Goal: Information Seeking & Learning: Check status

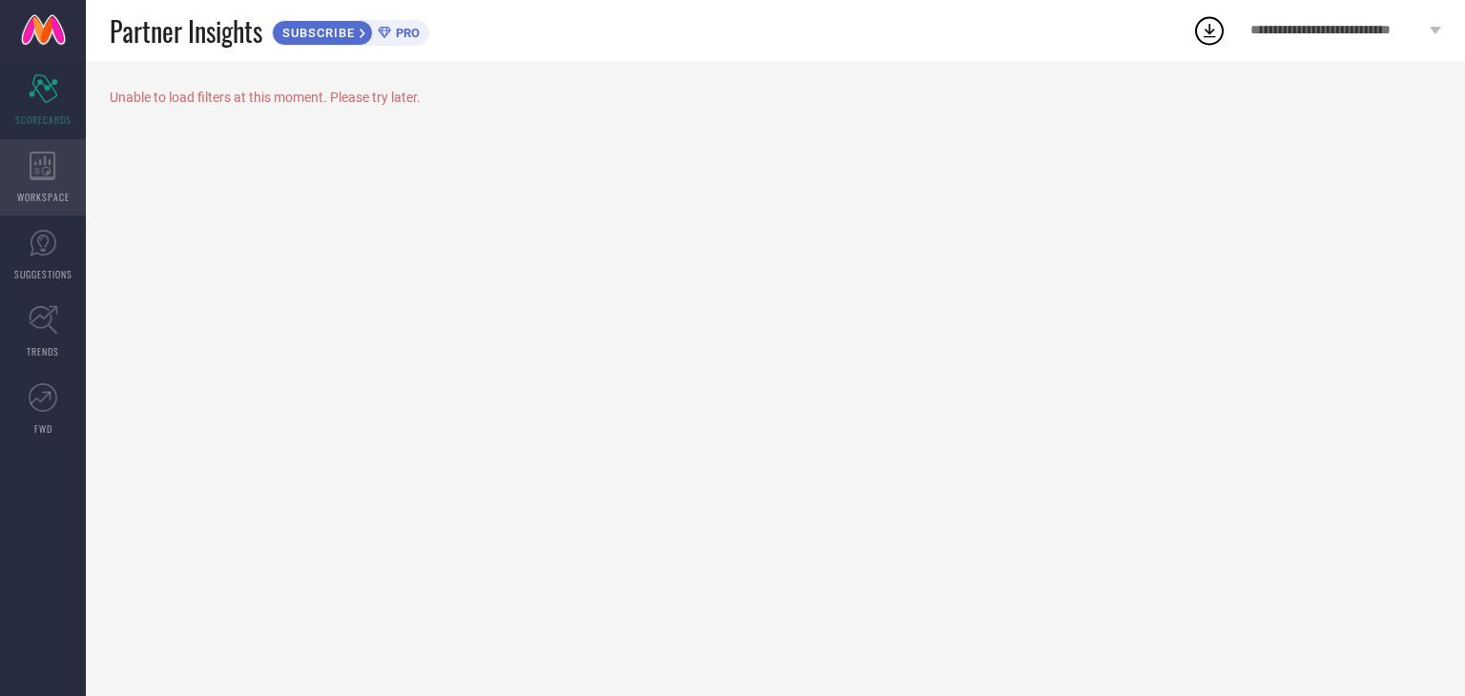
click at [66, 172] on div "WORKSPACE" at bounding box center [43, 177] width 86 height 76
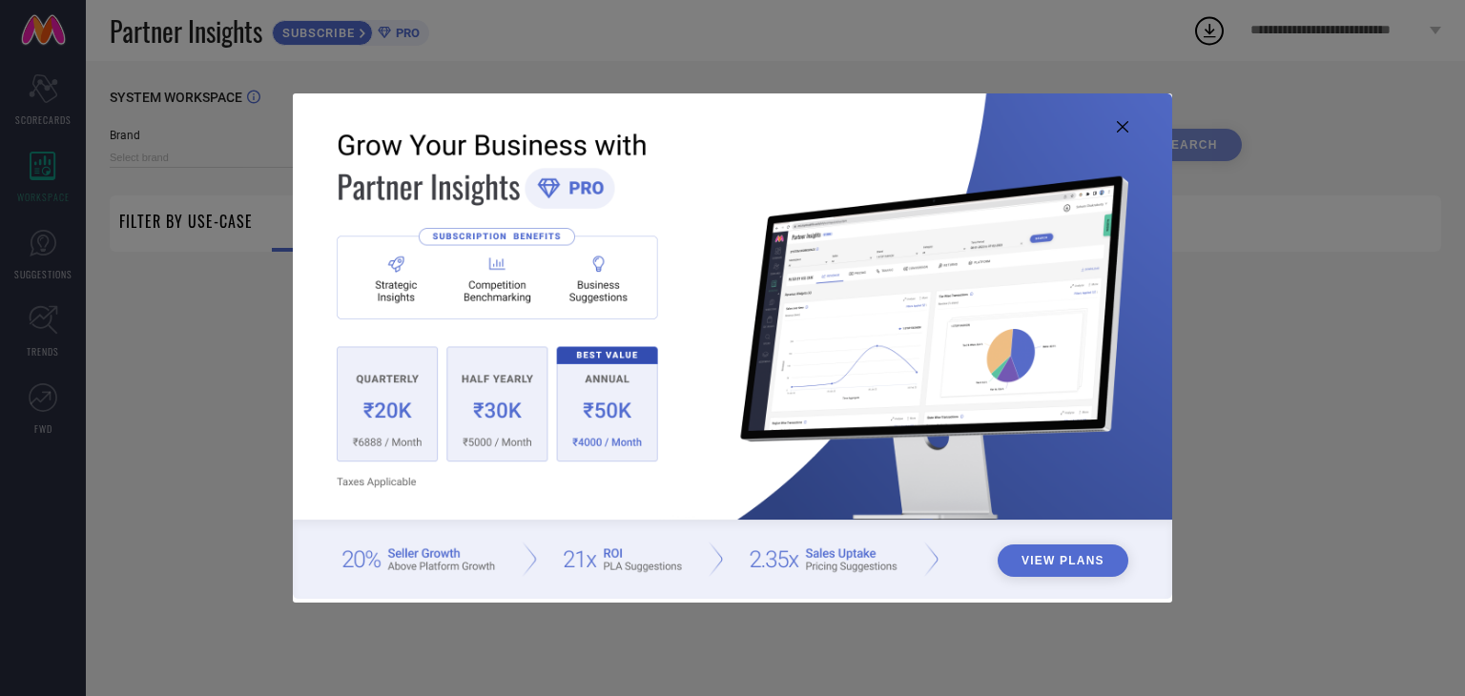
type input "1 STOP FASHION"
type input "All"
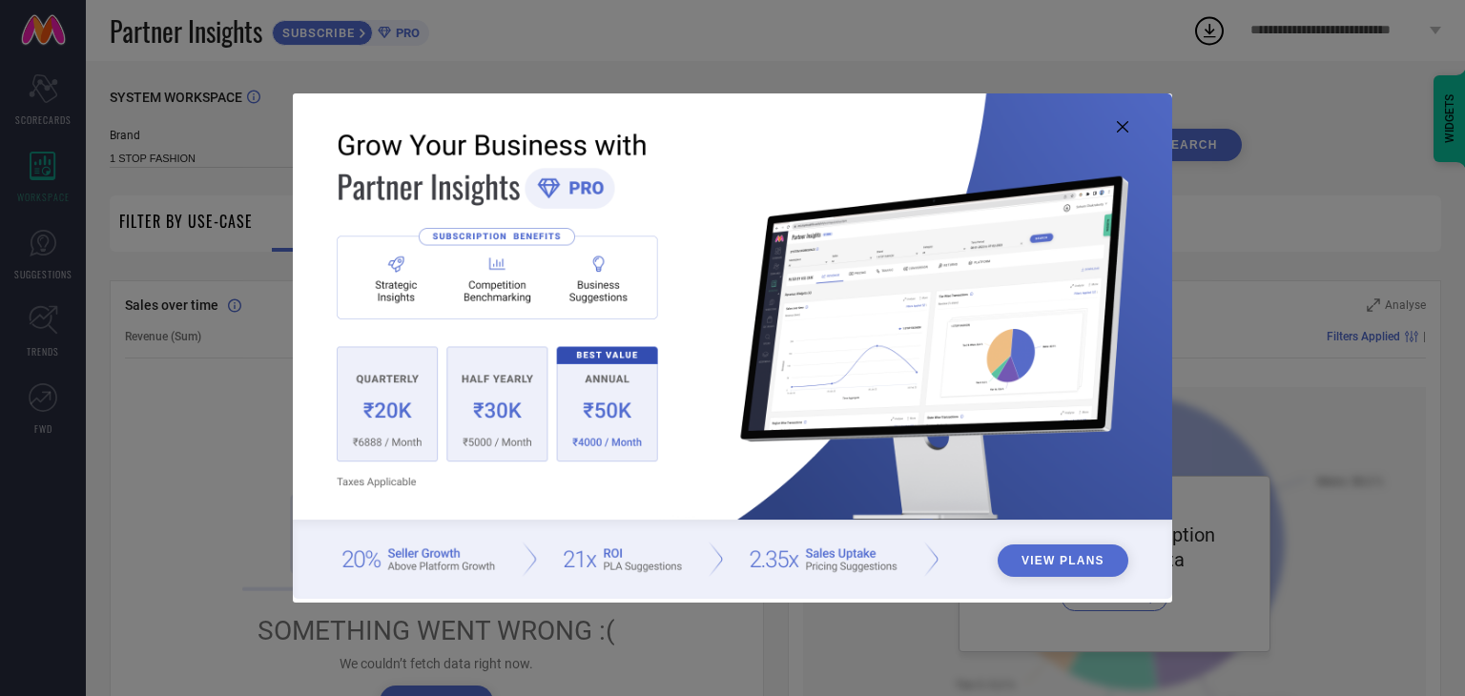
click at [1125, 127] on icon at bounding box center [1122, 126] width 11 height 11
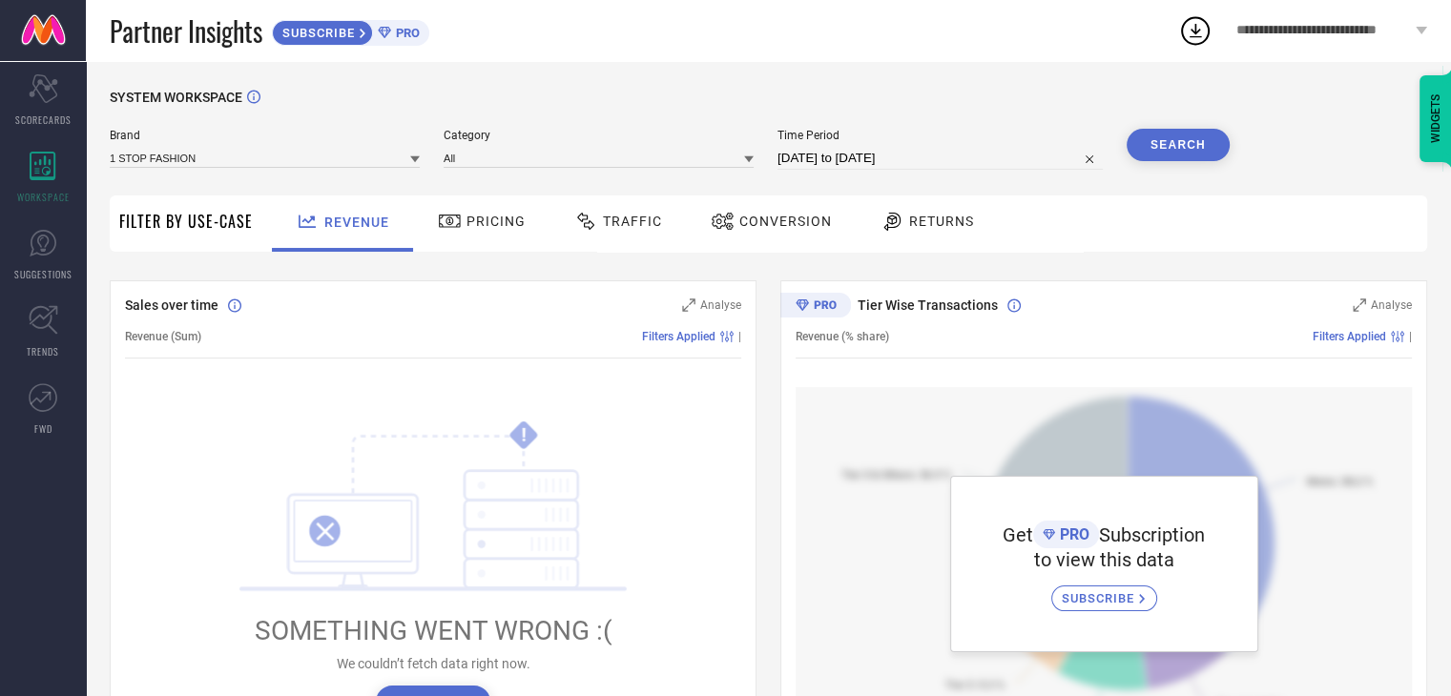
click at [452, 217] on icon at bounding box center [450, 221] width 24 height 23
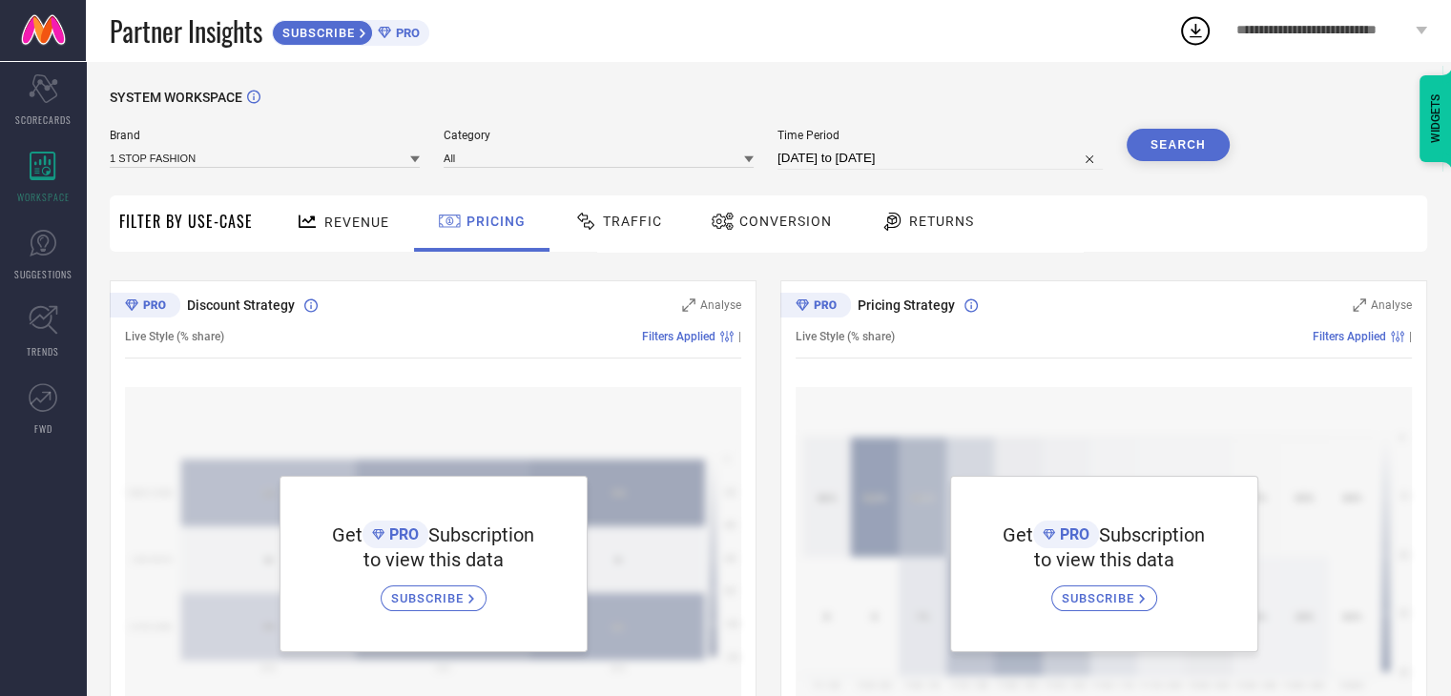
click at [613, 229] on span "Traffic" at bounding box center [632, 221] width 59 height 15
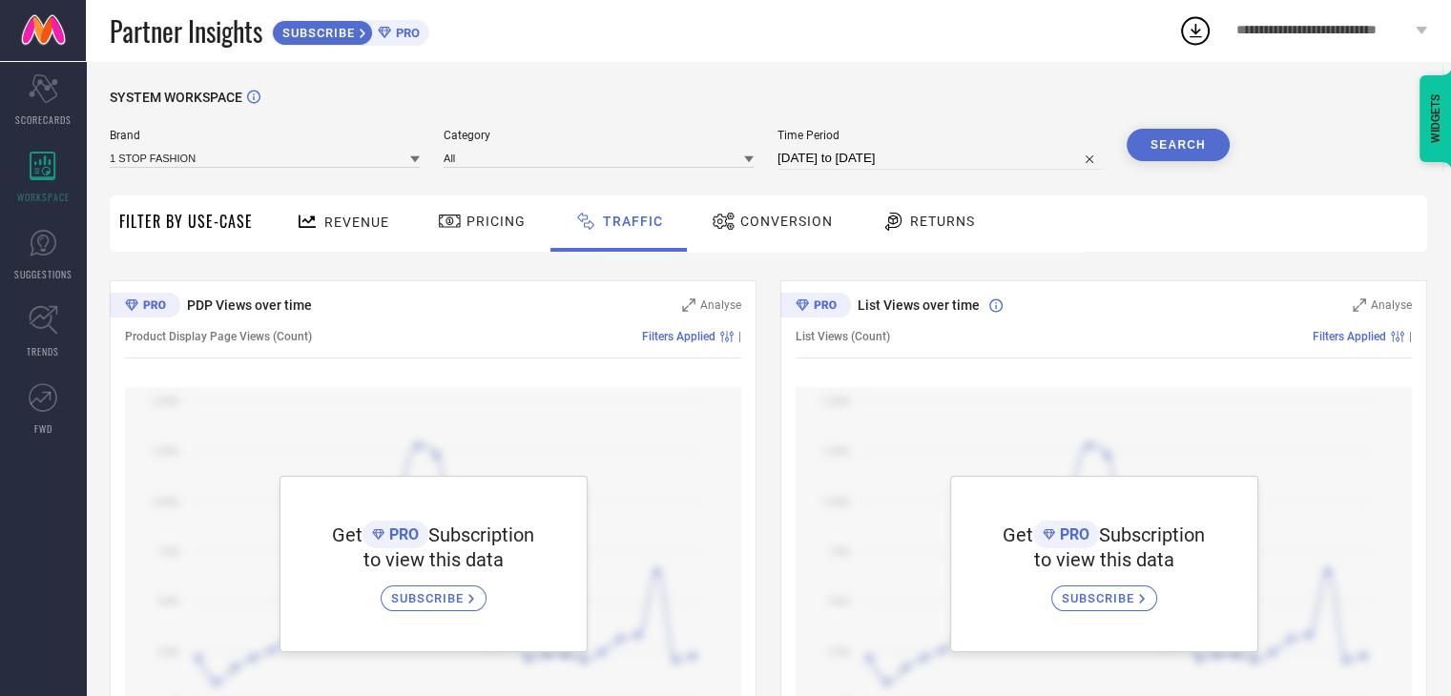
scroll to position [91, 0]
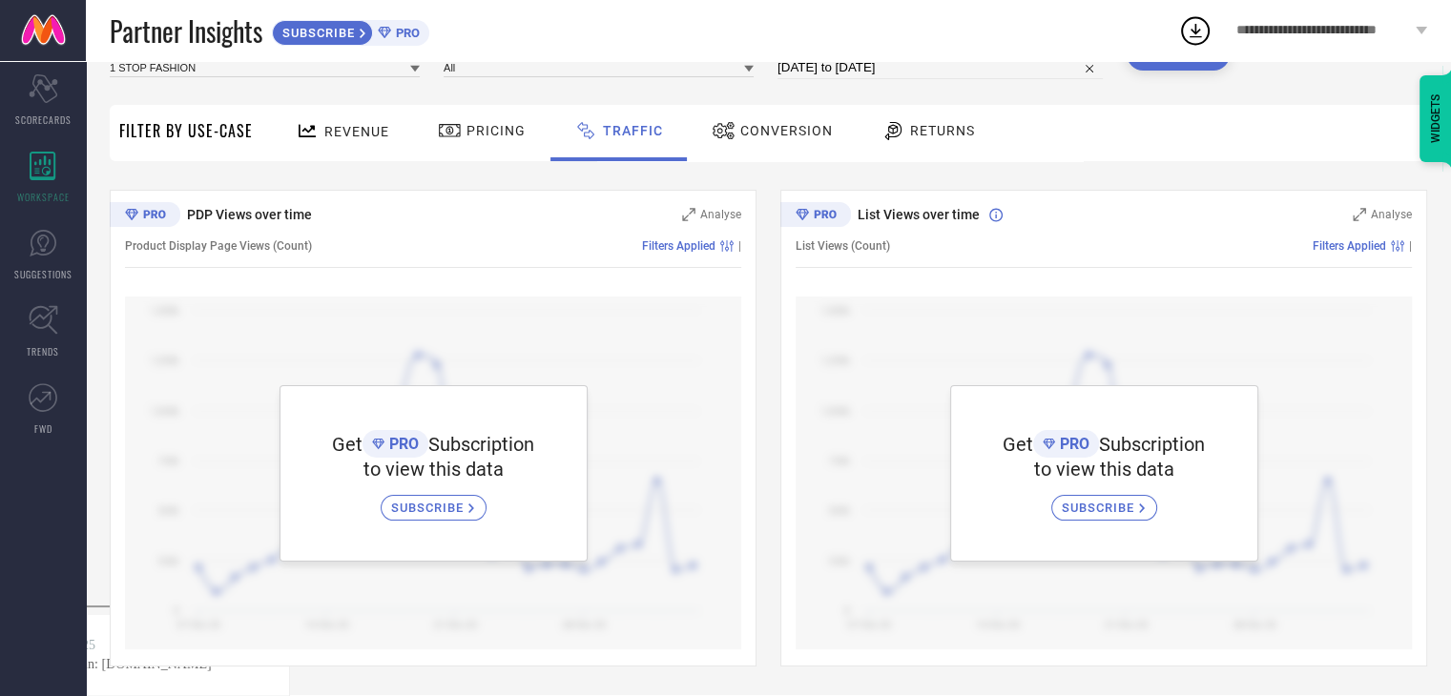
click at [758, 127] on span "Conversion" at bounding box center [786, 130] width 93 height 15
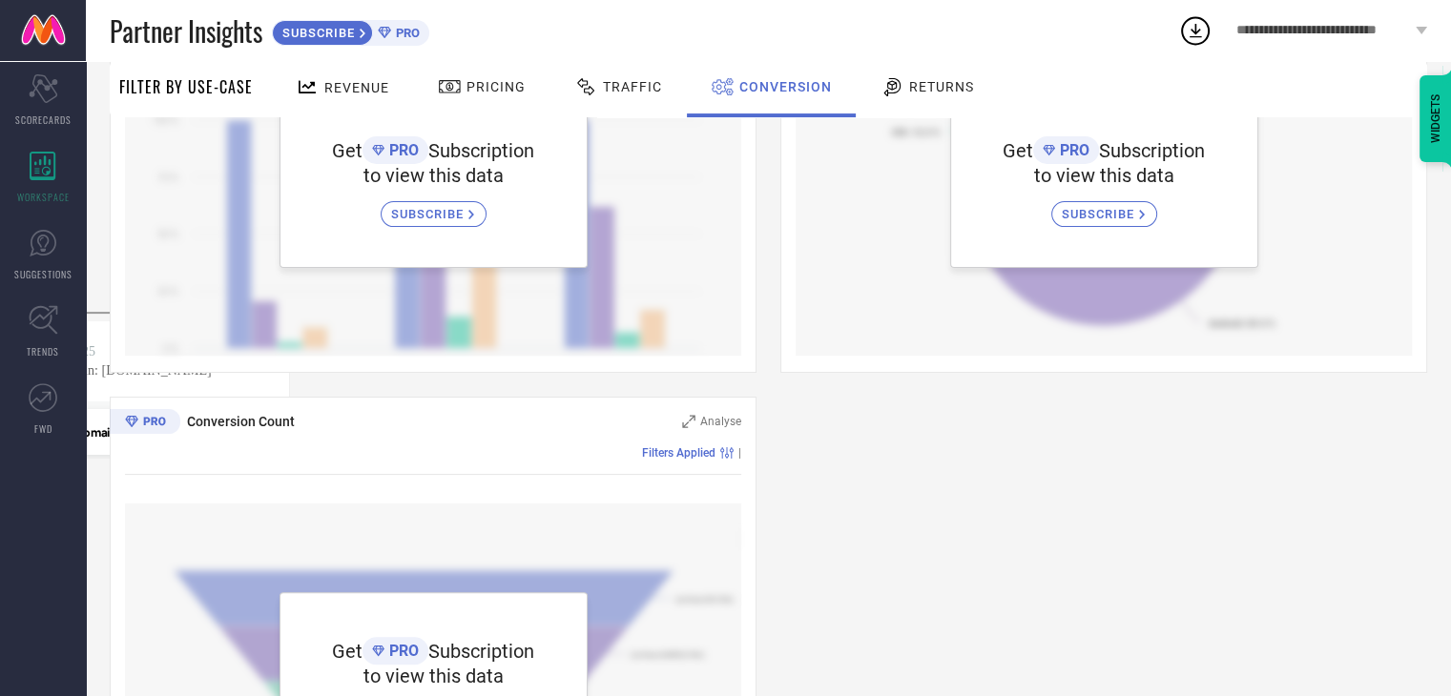
scroll to position [0, 0]
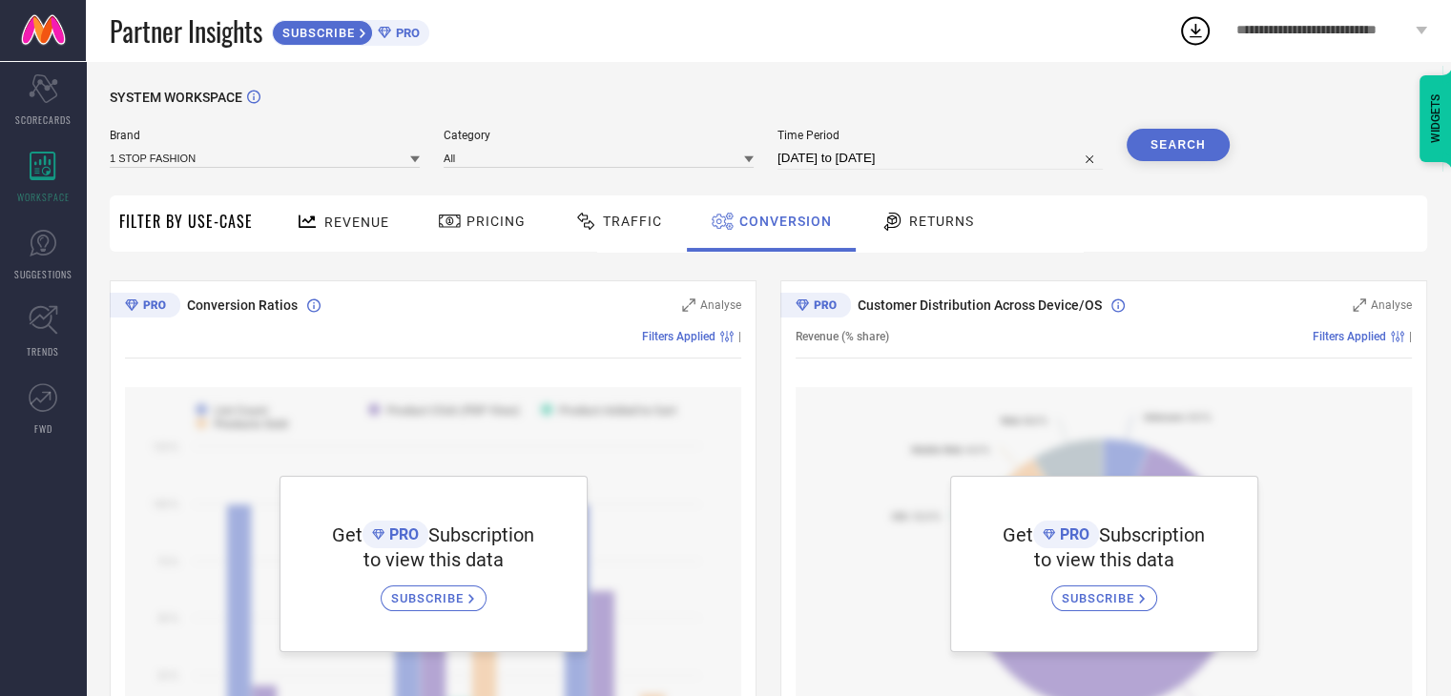
click at [919, 229] on span "Returns" at bounding box center [941, 221] width 65 height 15
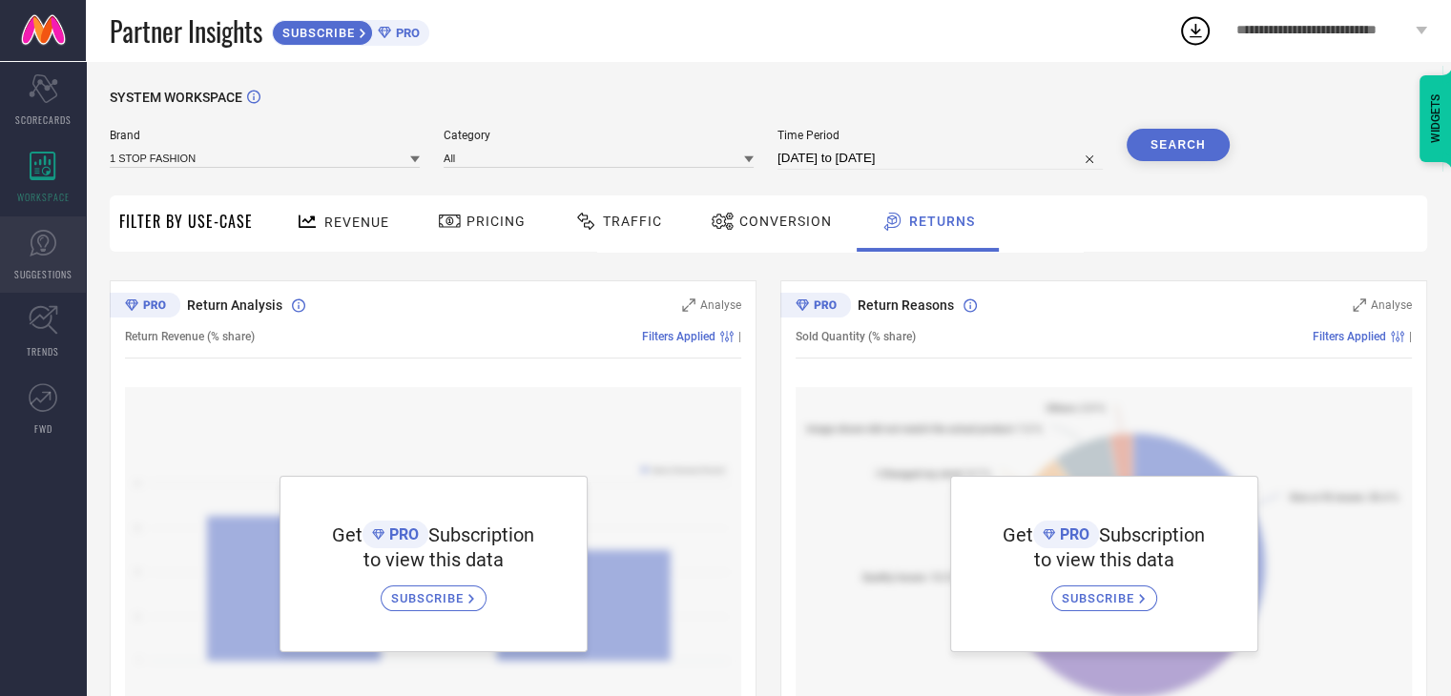
click at [50, 257] on link "SUGGESTIONS" at bounding box center [43, 255] width 86 height 76
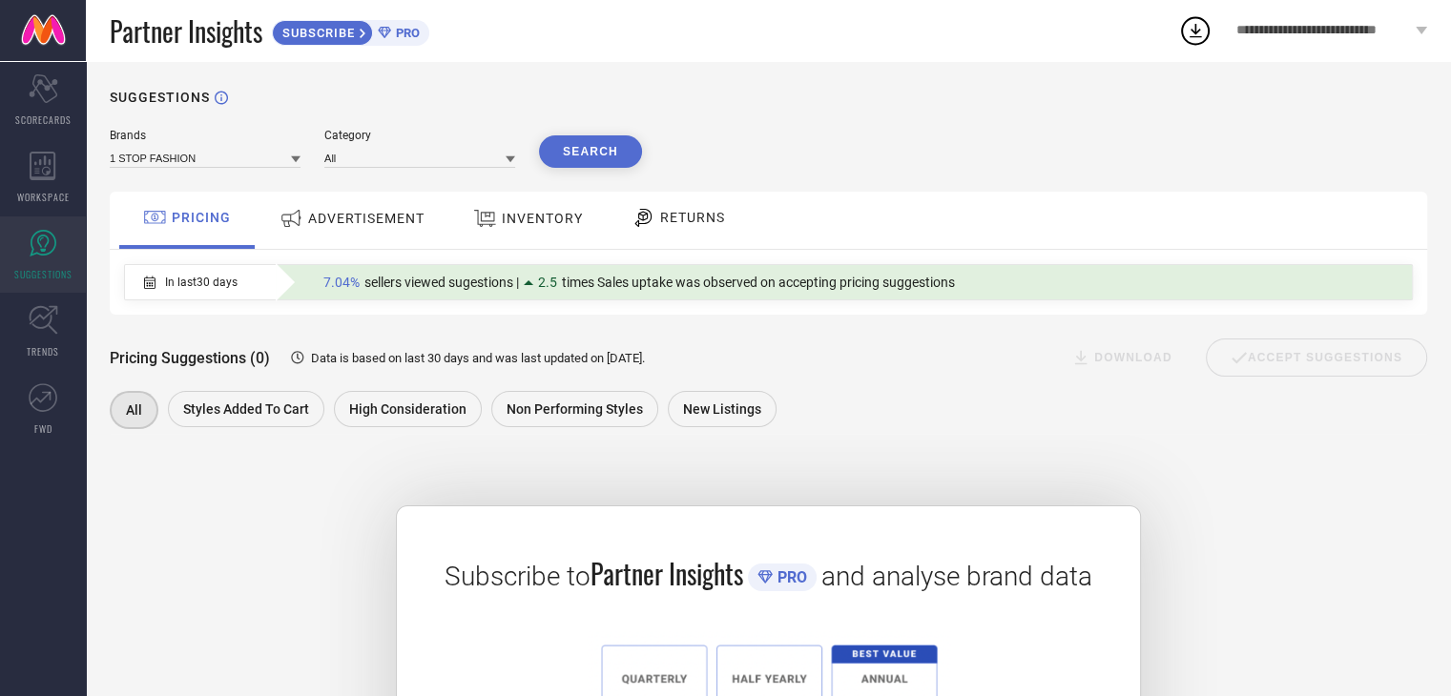
scroll to position [244, 0]
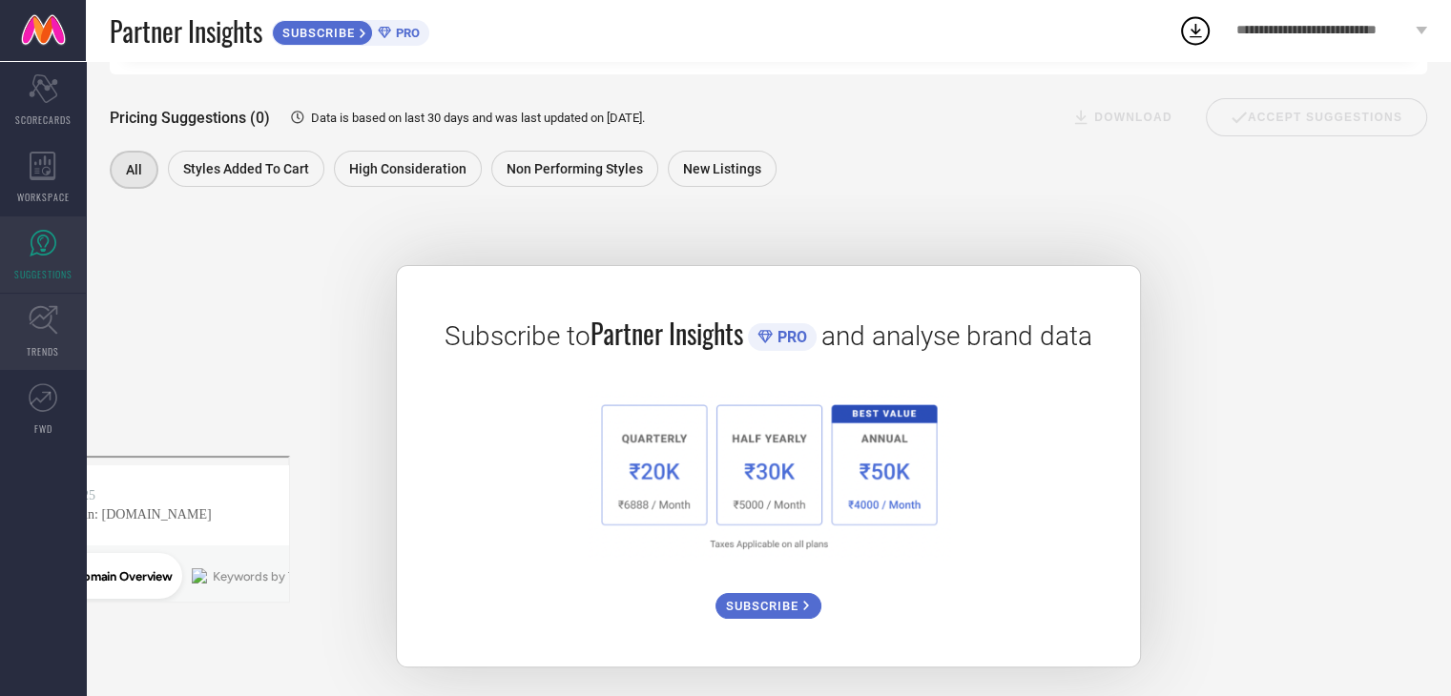
click at [45, 309] on icon at bounding box center [44, 320] width 30 height 30
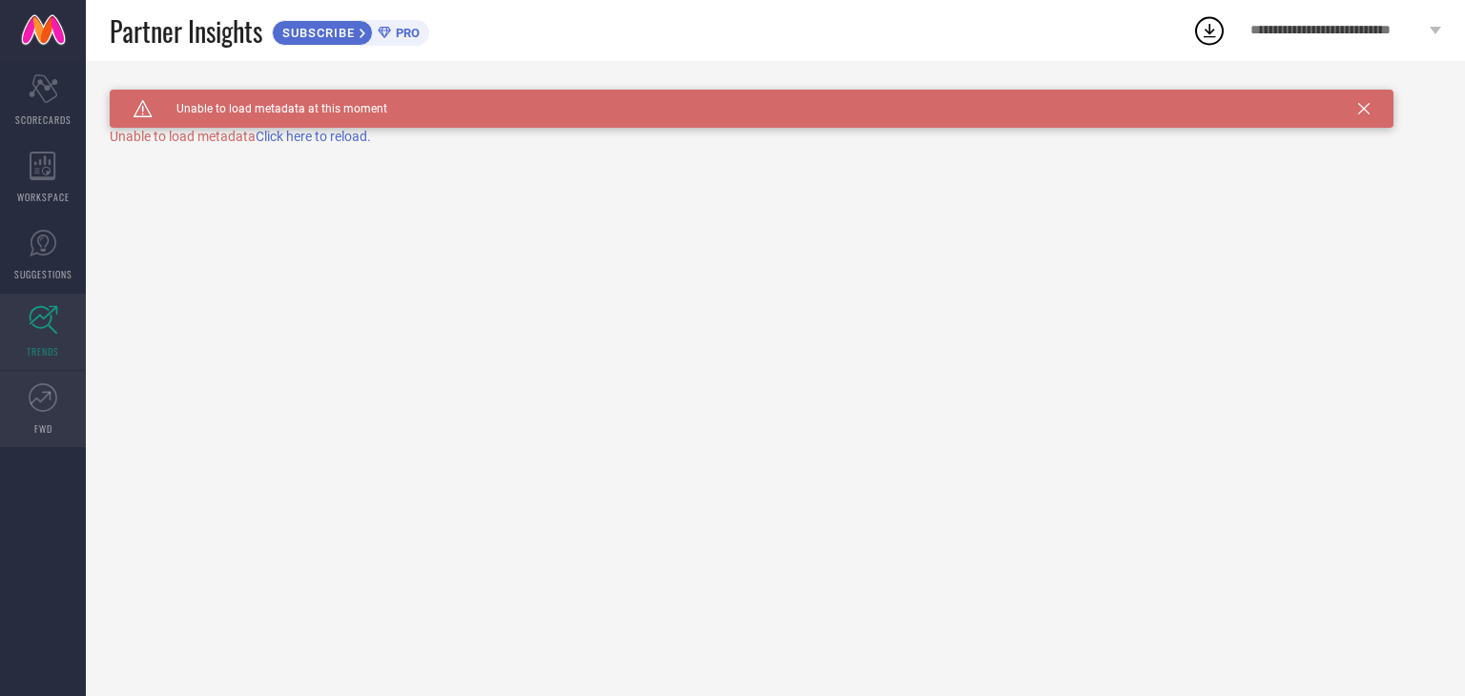
click at [36, 406] on icon at bounding box center [43, 397] width 29 height 29
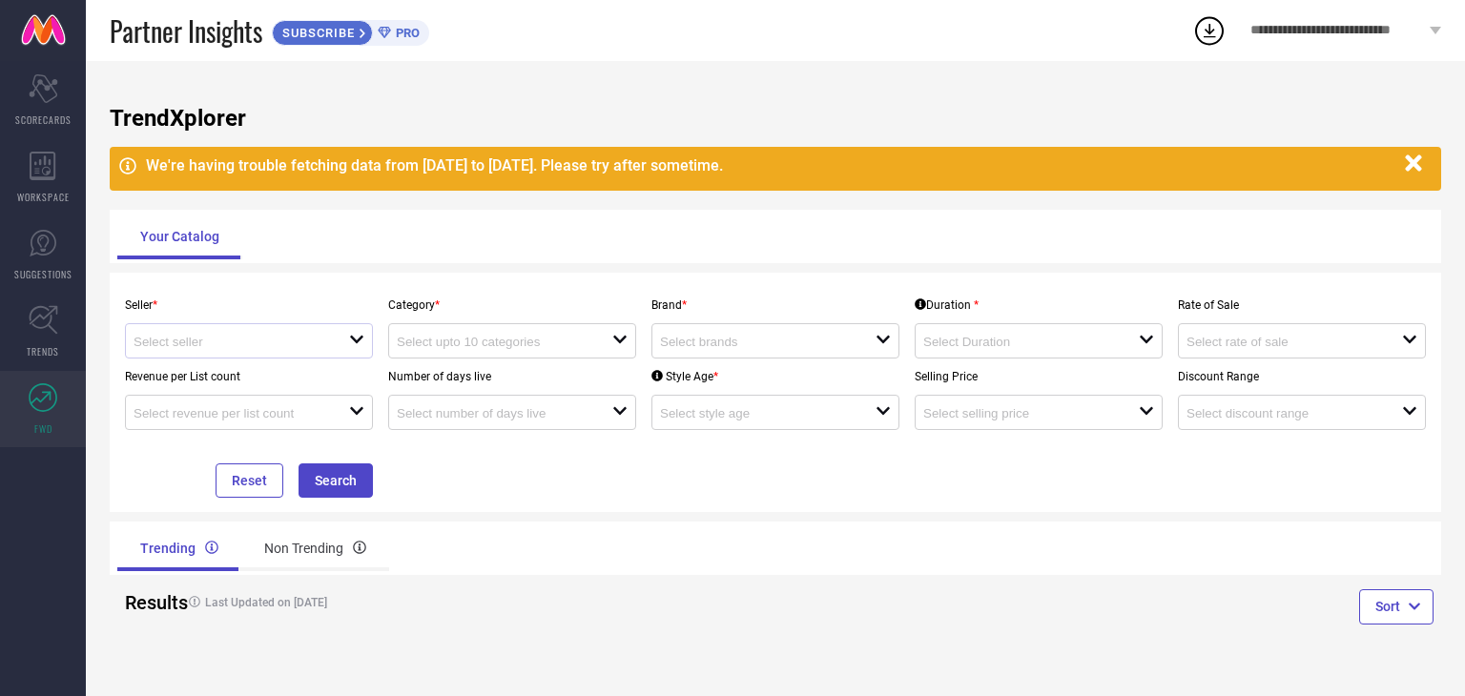
click at [352, 346] on icon "open" at bounding box center [356, 339] width 15 height 15
click at [336, 374] on li "Myntra ( MINT_1 )" at bounding box center [249, 378] width 246 height 34
type input "Myntra ( MINT_1 )"
click at [486, 356] on div "open" at bounding box center [512, 340] width 248 height 35
click at [752, 347] on input at bounding box center [757, 342] width 194 height 14
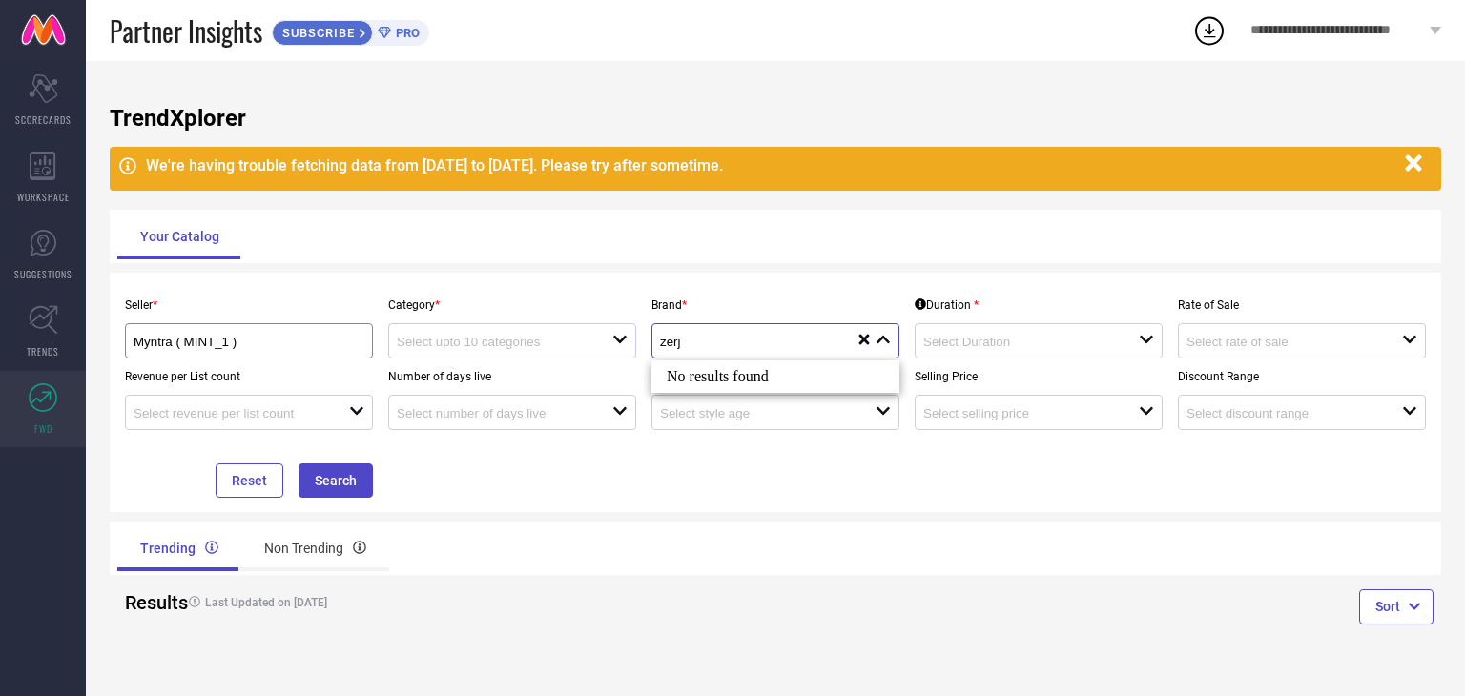
type input "zerj"
click at [588, 325] on div "open" at bounding box center [512, 340] width 248 height 35
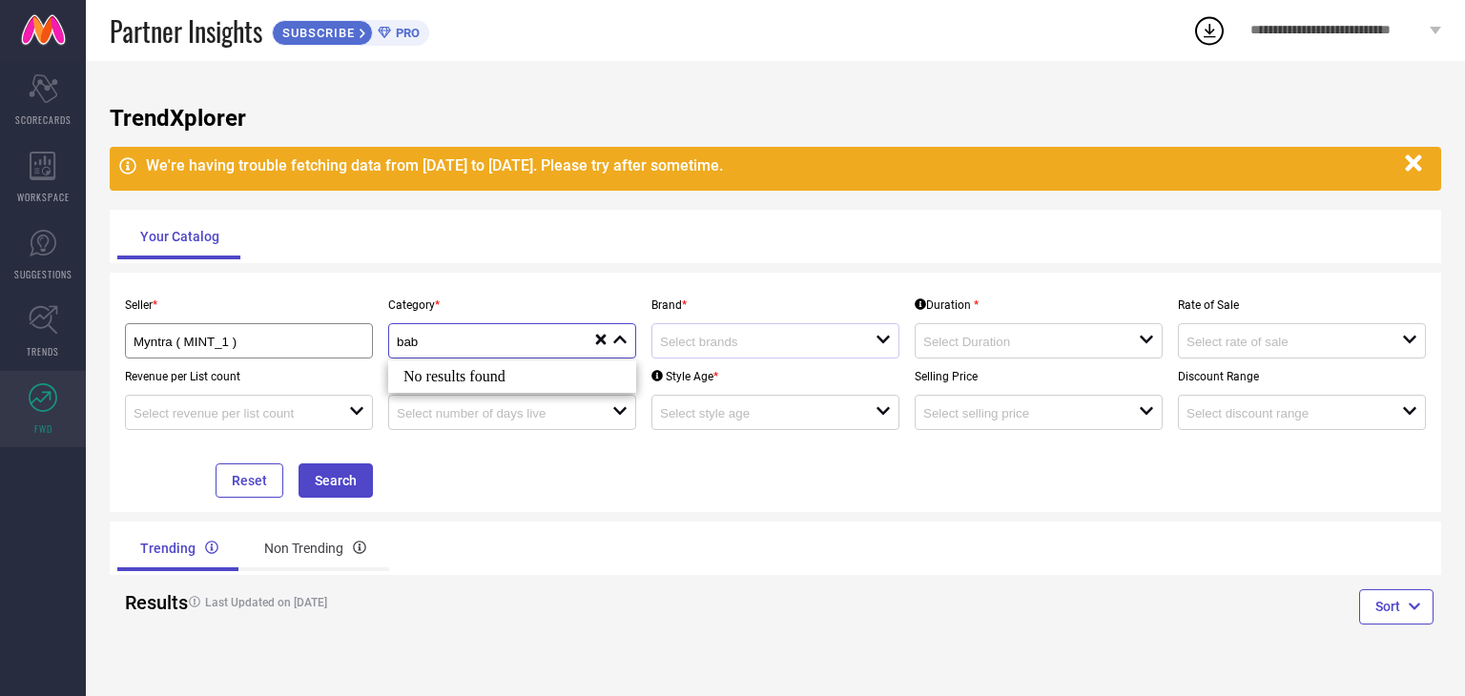
type input "baby"
